Goal: Task Accomplishment & Management: Manage account settings

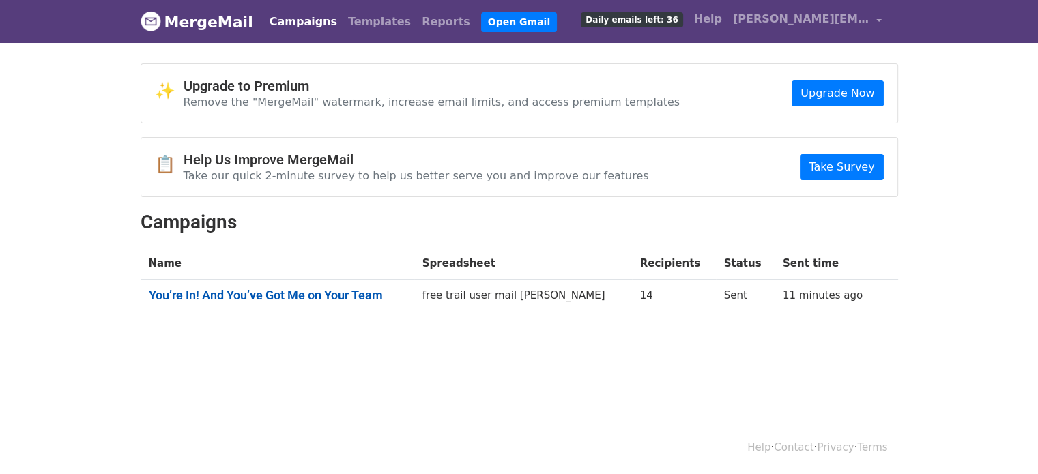
click at [331, 294] on link "You’re In! And You’ve Got Me on Your Team" at bounding box center [277, 295] width 257 height 15
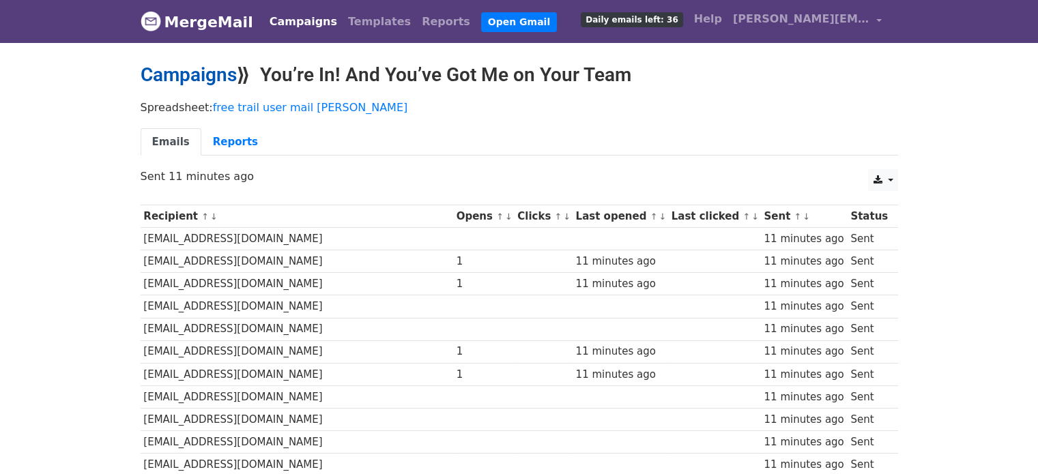
click at [203, 66] on link "Campaigns" at bounding box center [189, 74] width 96 height 23
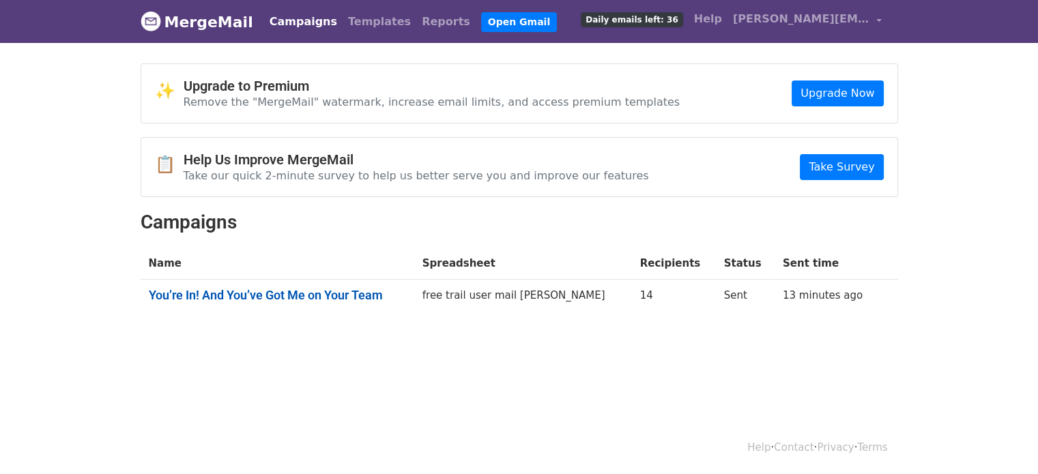
click at [319, 294] on link "You’re In! And You’ve Got Me on Your Team" at bounding box center [277, 295] width 257 height 15
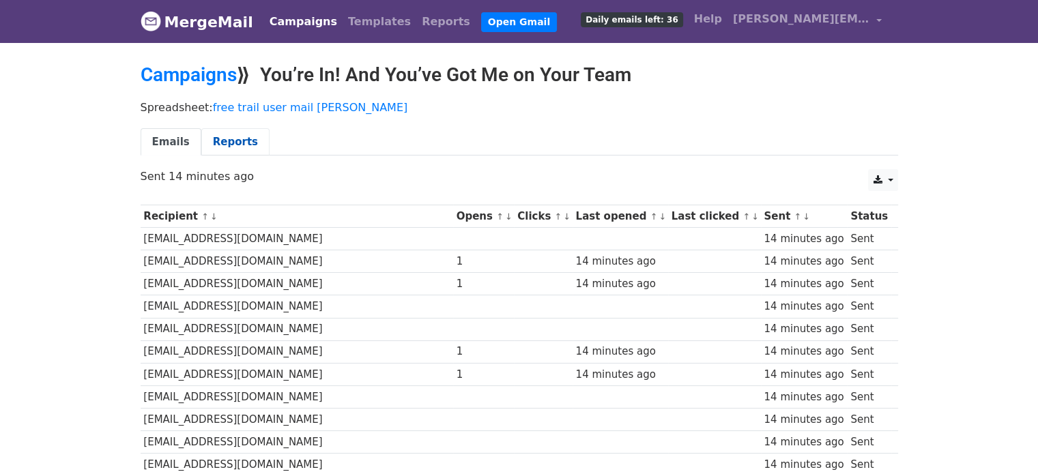
click at [209, 137] on link "Reports" at bounding box center [235, 142] width 68 height 28
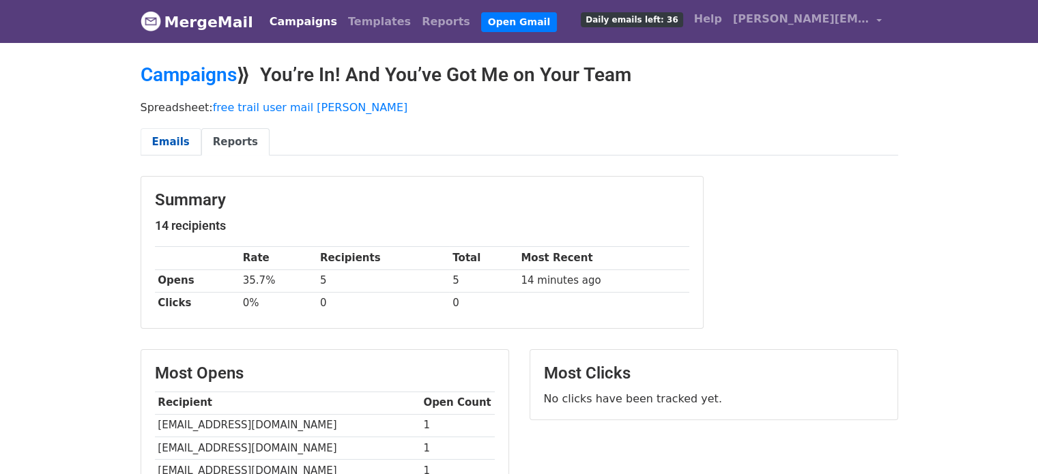
click at [164, 139] on link "Emails" at bounding box center [171, 142] width 61 height 28
